Goal: Find specific page/section: Find specific page/section

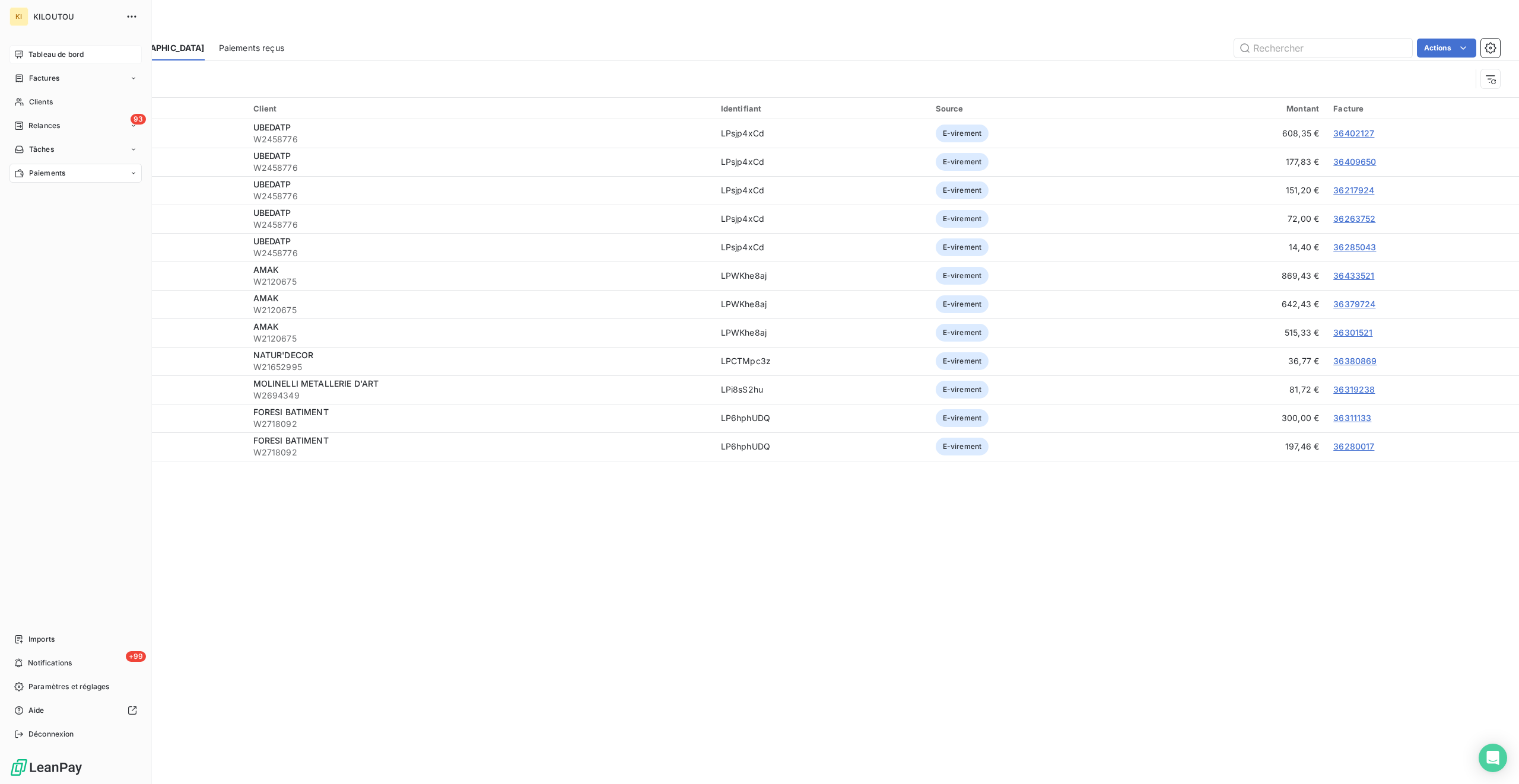
click at [21, 53] on icon at bounding box center [19, 55] width 10 height 10
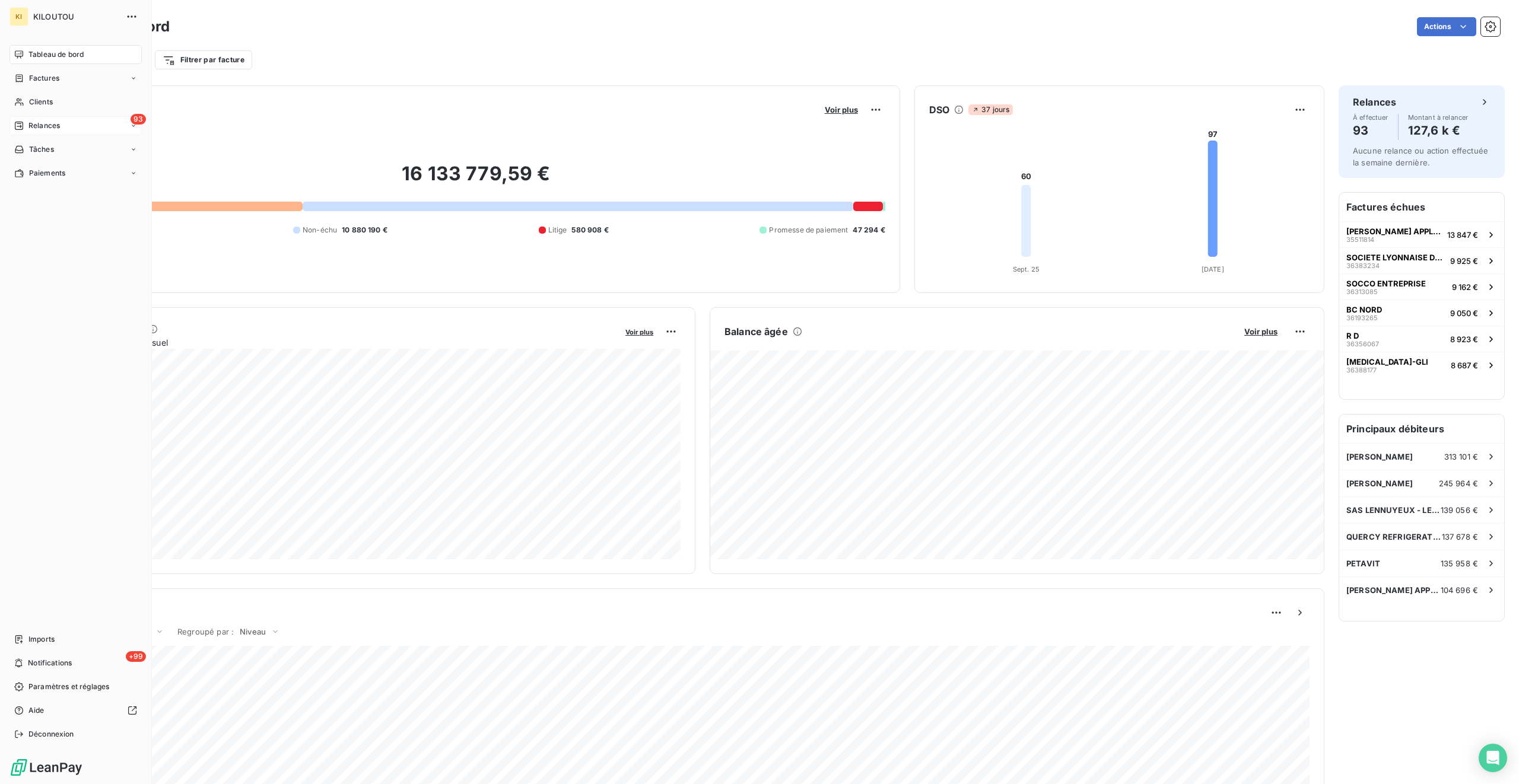
click at [47, 132] on div "93 Relances" at bounding box center [76, 125] width 133 height 19
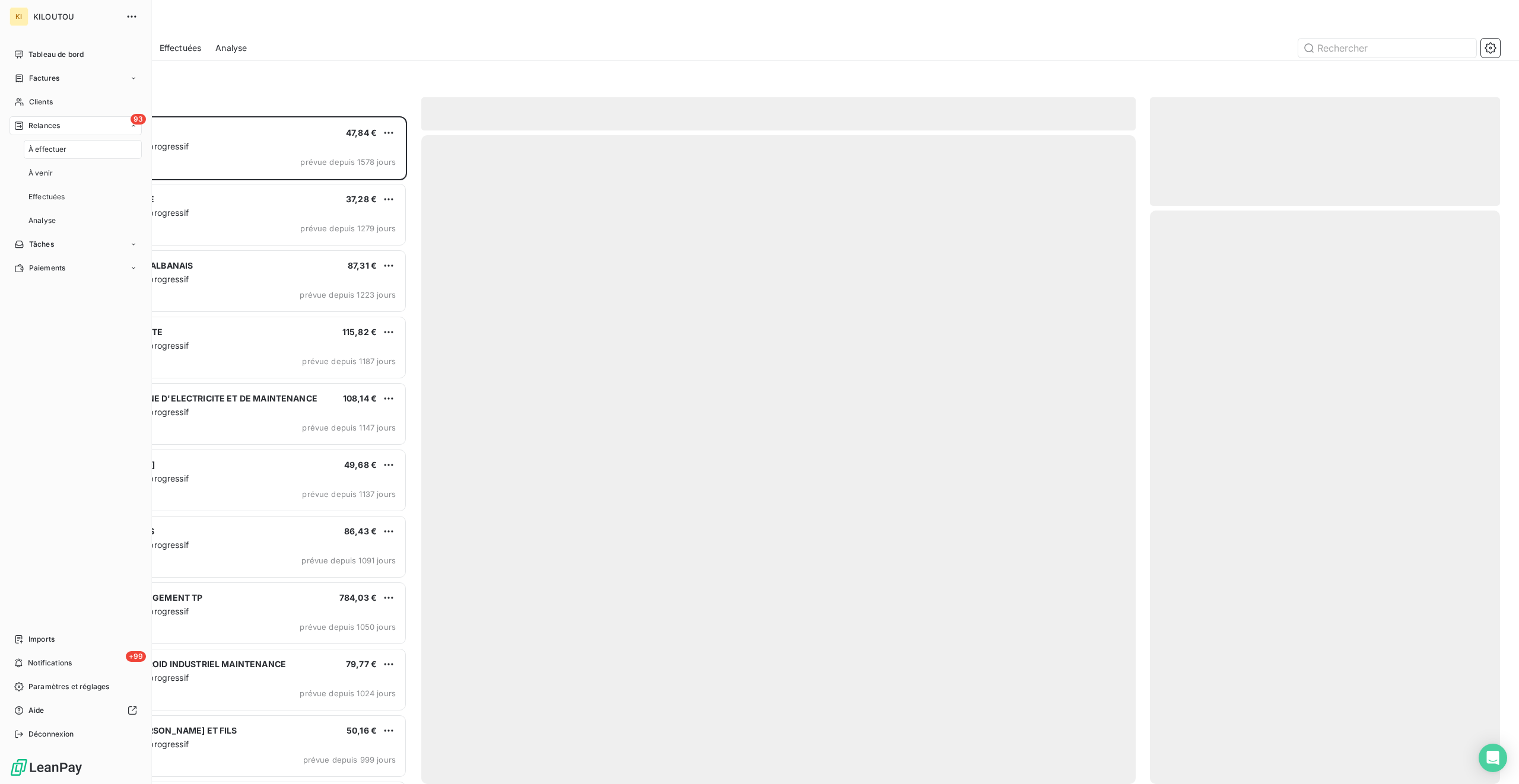
scroll to position [668, 350]
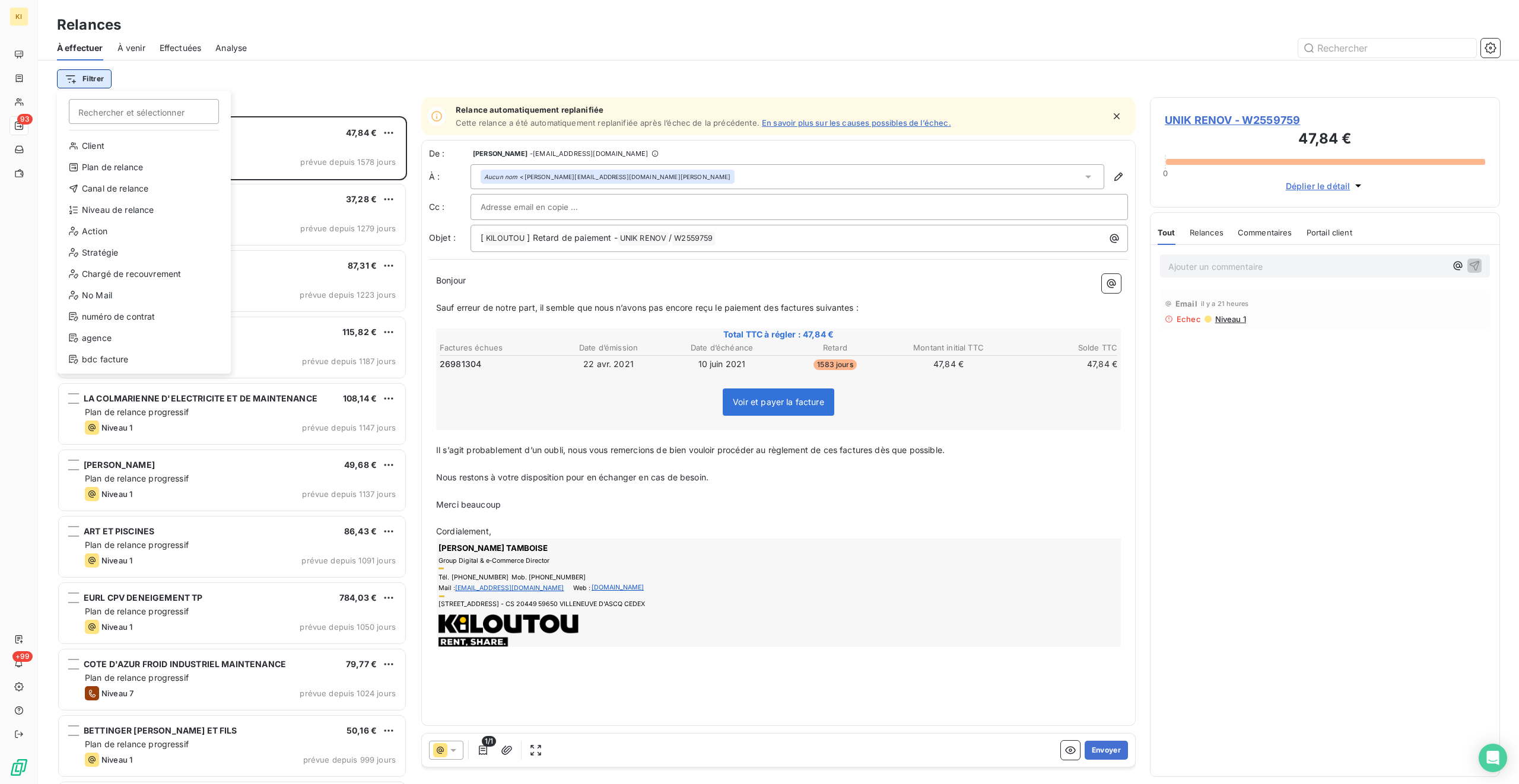
click at [97, 74] on html "KI 93 +99 Relances À effectuer À venir Effectuées Analyse Filtrer Rechercher et…" at bounding box center [759, 392] width 1519 height 784
click at [151, 257] on div "Stratégie" at bounding box center [143, 252] width 164 height 19
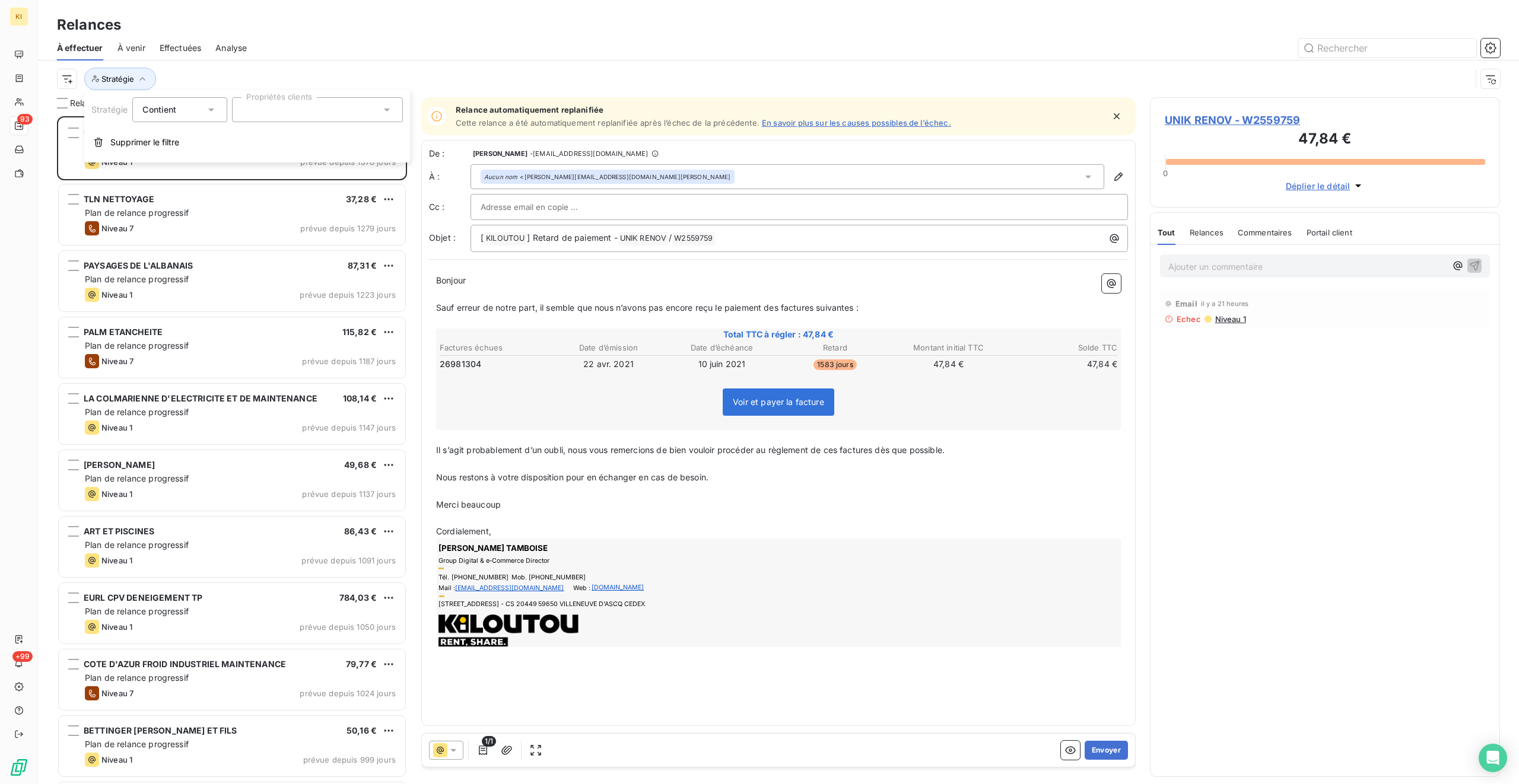
click at [267, 111] on div at bounding box center [317, 110] width 171 height 25
click at [267, 111] on input "text" at bounding box center [312, 110] width 139 height 11
click at [110, 141] on span "Supprimer le filtre" at bounding box center [145, 142] width 69 height 12
click at [88, 81] on html "KI 93 +99 Relances À effectuer À venir Effectuées Analyse Filtrer Relances 93 U…" at bounding box center [759, 392] width 1519 height 784
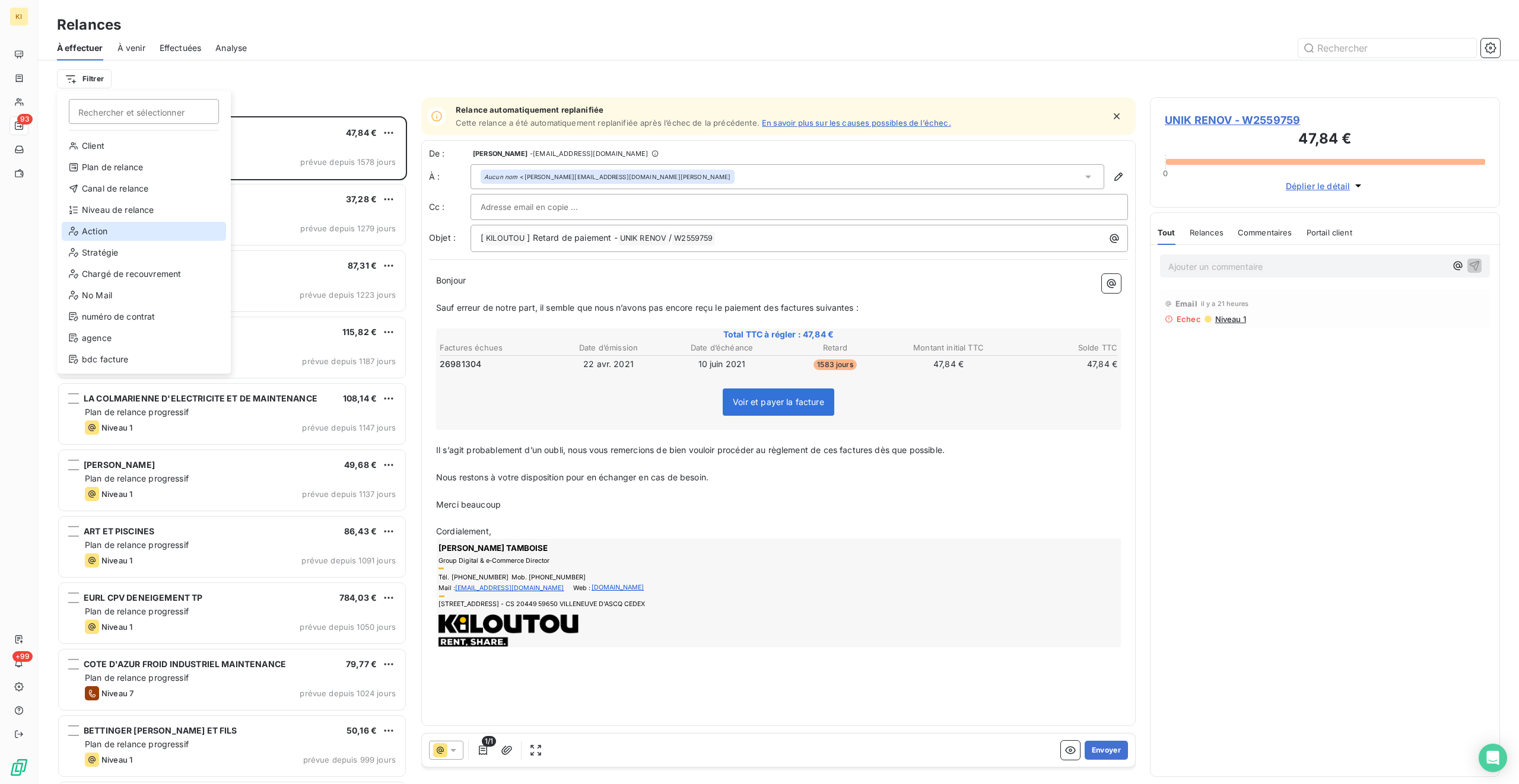
click at [127, 234] on div "Action" at bounding box center [143, 231] width 164 height 19
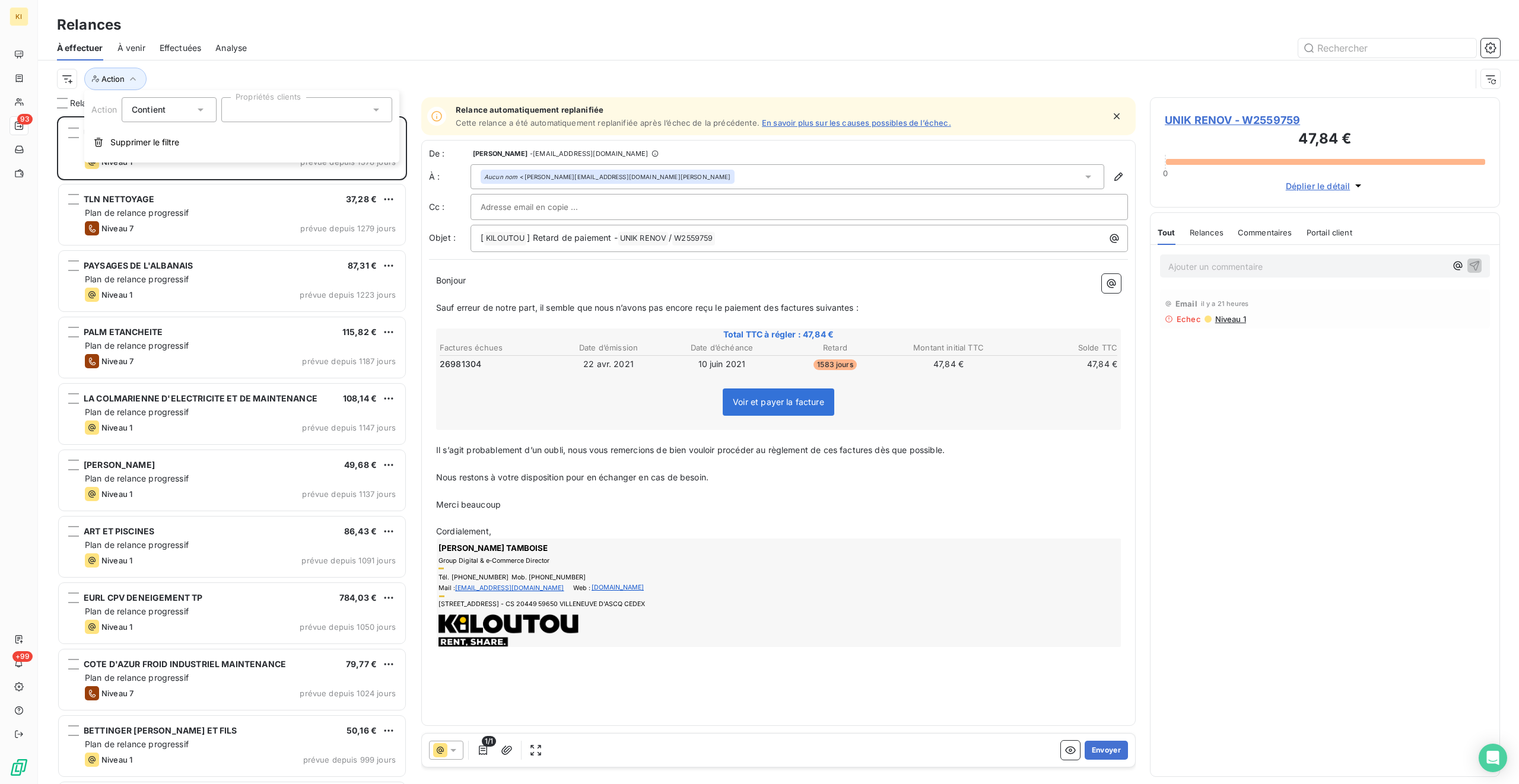
click at [182, 105] on div "Contient is" at bounding box center [163, 110] width 63 height 16
click at [267, 102] on div at bounding box center [307, 110] width 171 height 25
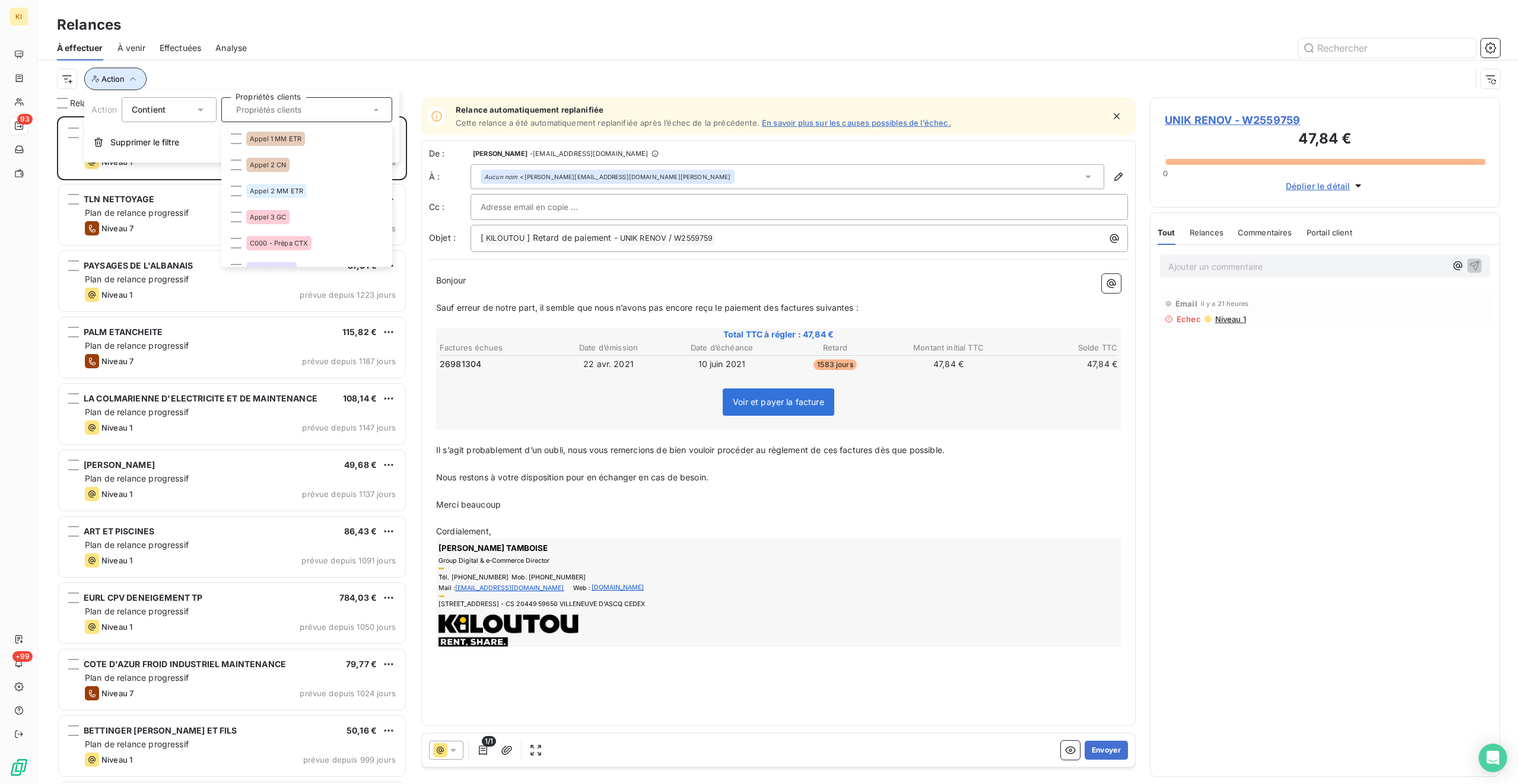
click at [128, 78] on icon "button" at bounding box center [133, 78] width 12 height 12
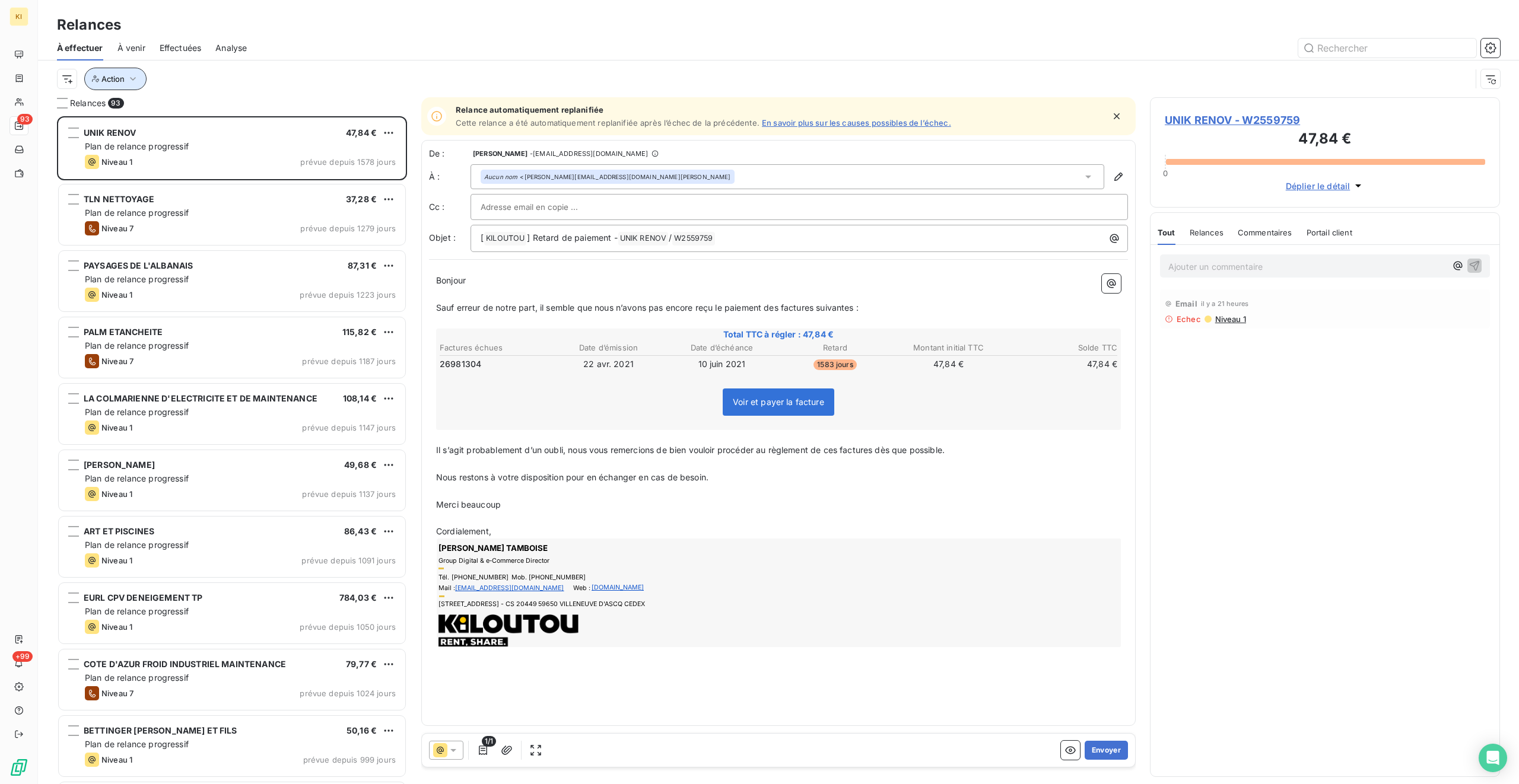
click at [104, 78] on span "Action" at bounding box center [113, 79] width 23 height 10
click at [126, 145] on span "Supprimer le filtre" at bounding box center [145, 142] width 69 height 12
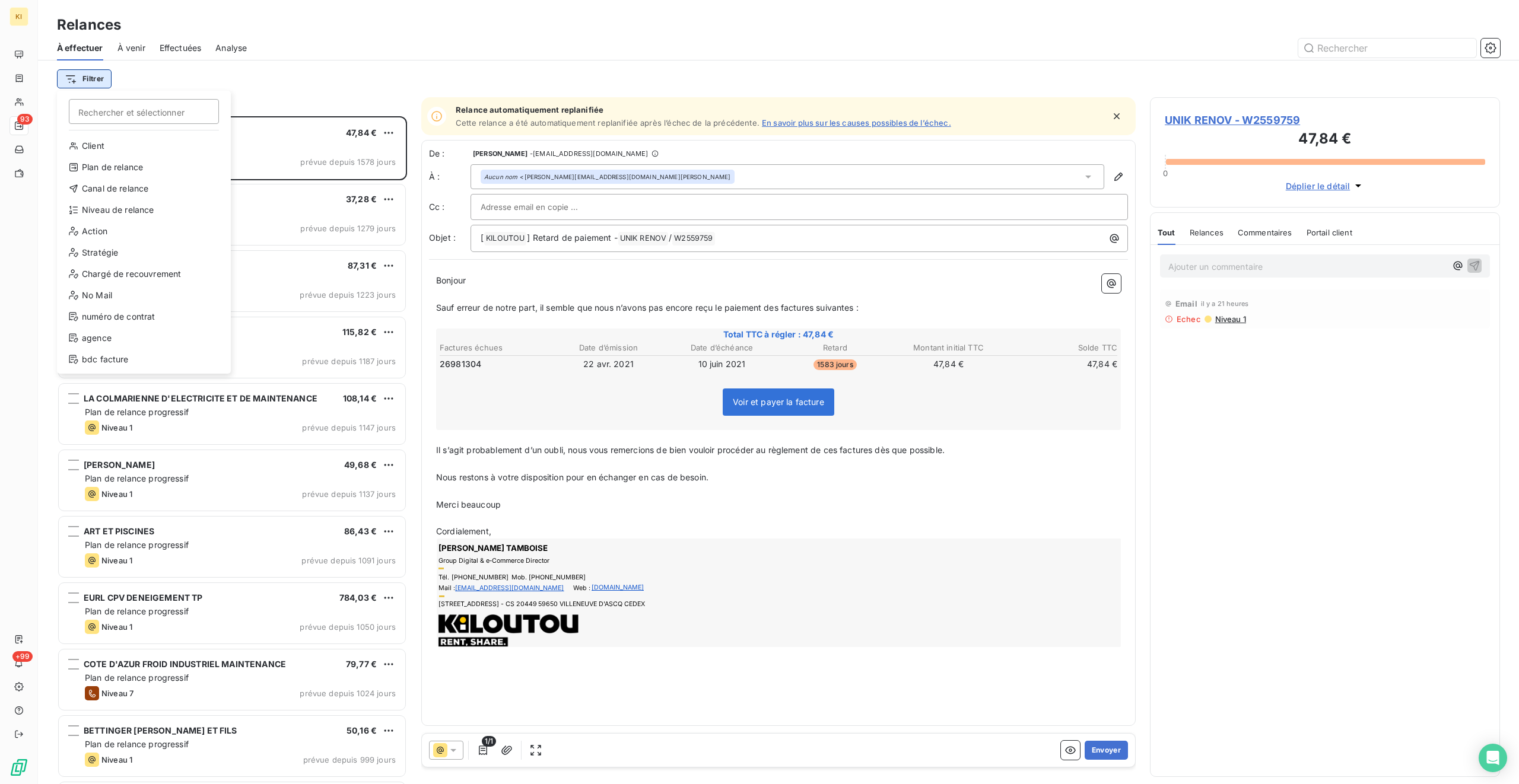
click at [84, 78] on html "KI 93 +99 Relances À effectuer À venir Effectuées Analyse Filtrer Rechercher et…" at bounding box center [759, 392] width 1519 height 784
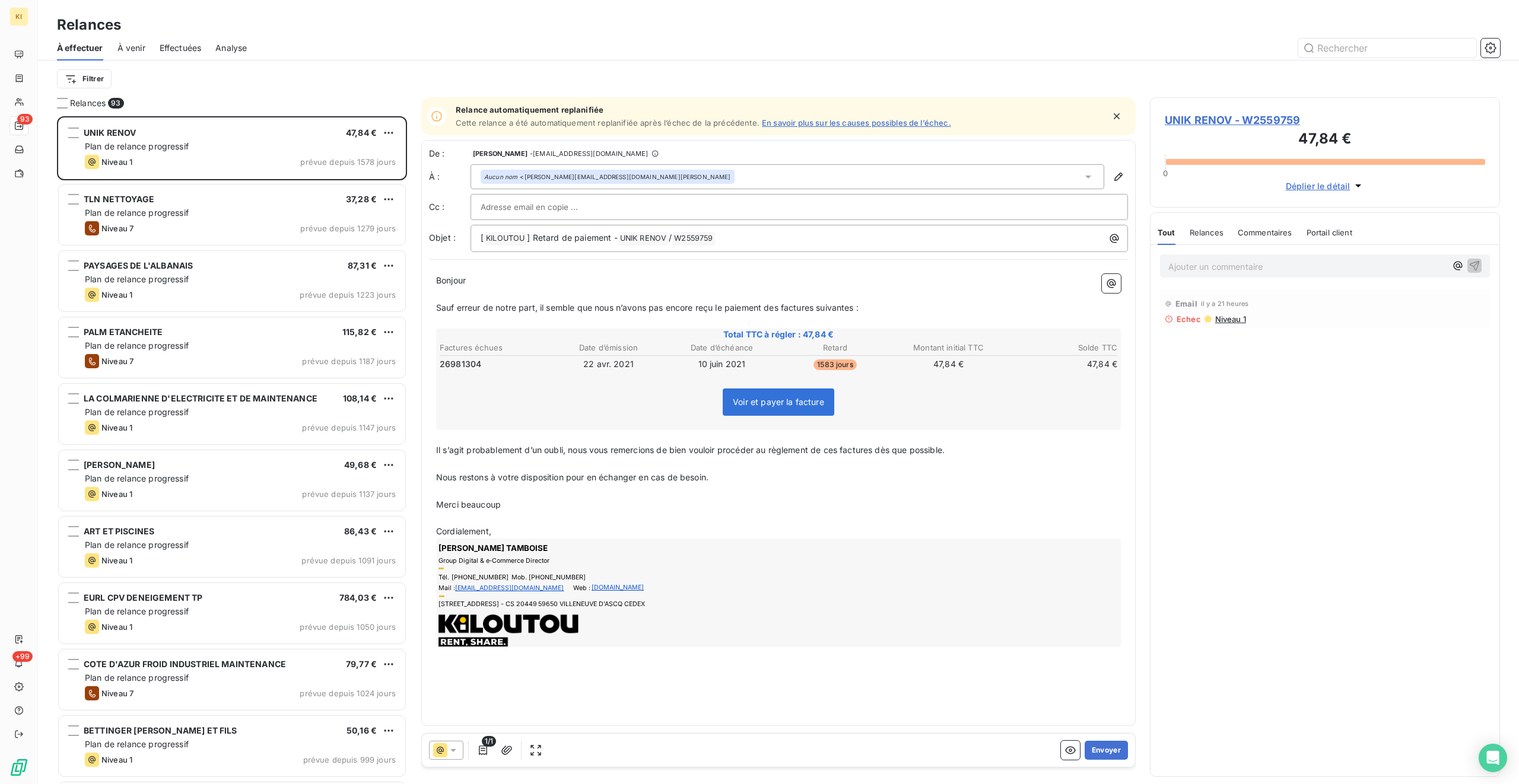
click at [249, 76] on html "KI 93 +99 Relances À effectuer À venir Effectuées Analyse Filtrer Relances 93 U…" at bounding box center [759, 392] width 1519 height 784
click at [186, 38] on div "Effectuées" at bounding box center [181, 48] width 43 height 25
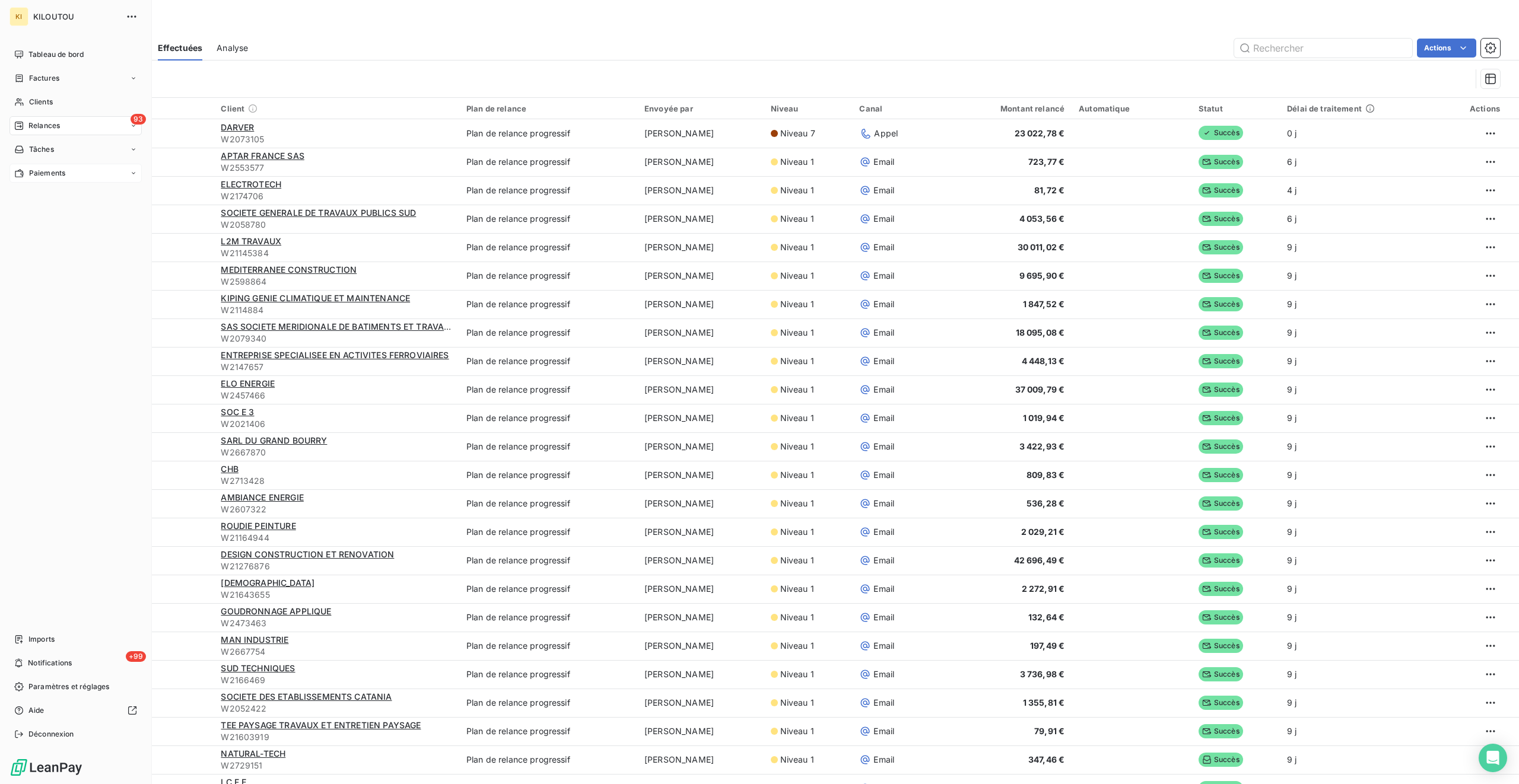
click at [34, 171] on span "Paiements" at bounding box center [47, 172] width 36 height 11
